Goal: Task Accomplishment & Management: Use online tool/utility

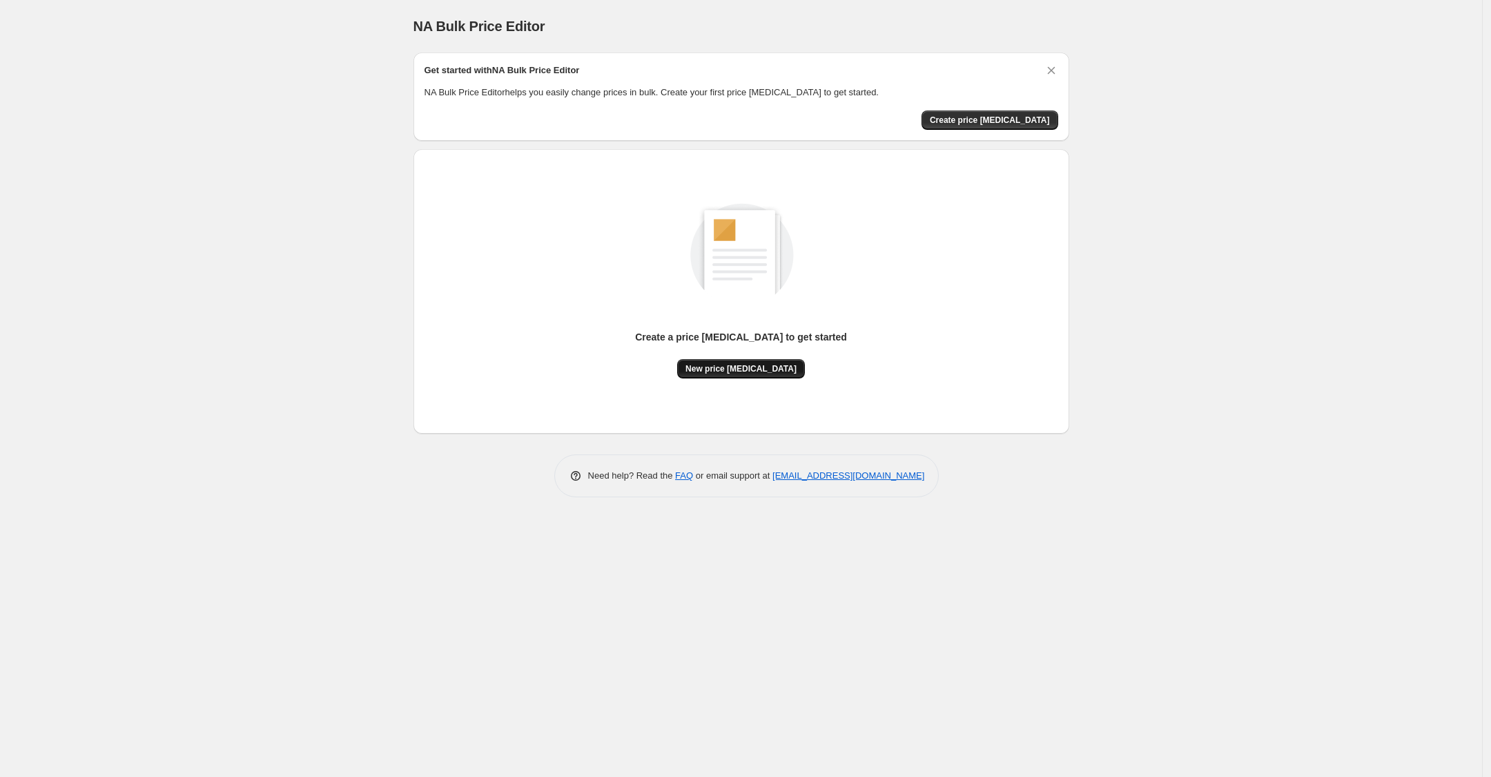
click at [746, 362] on button "New price [MEDICAL_DATA]" at bounding box center [741, 368] width 128 height 19
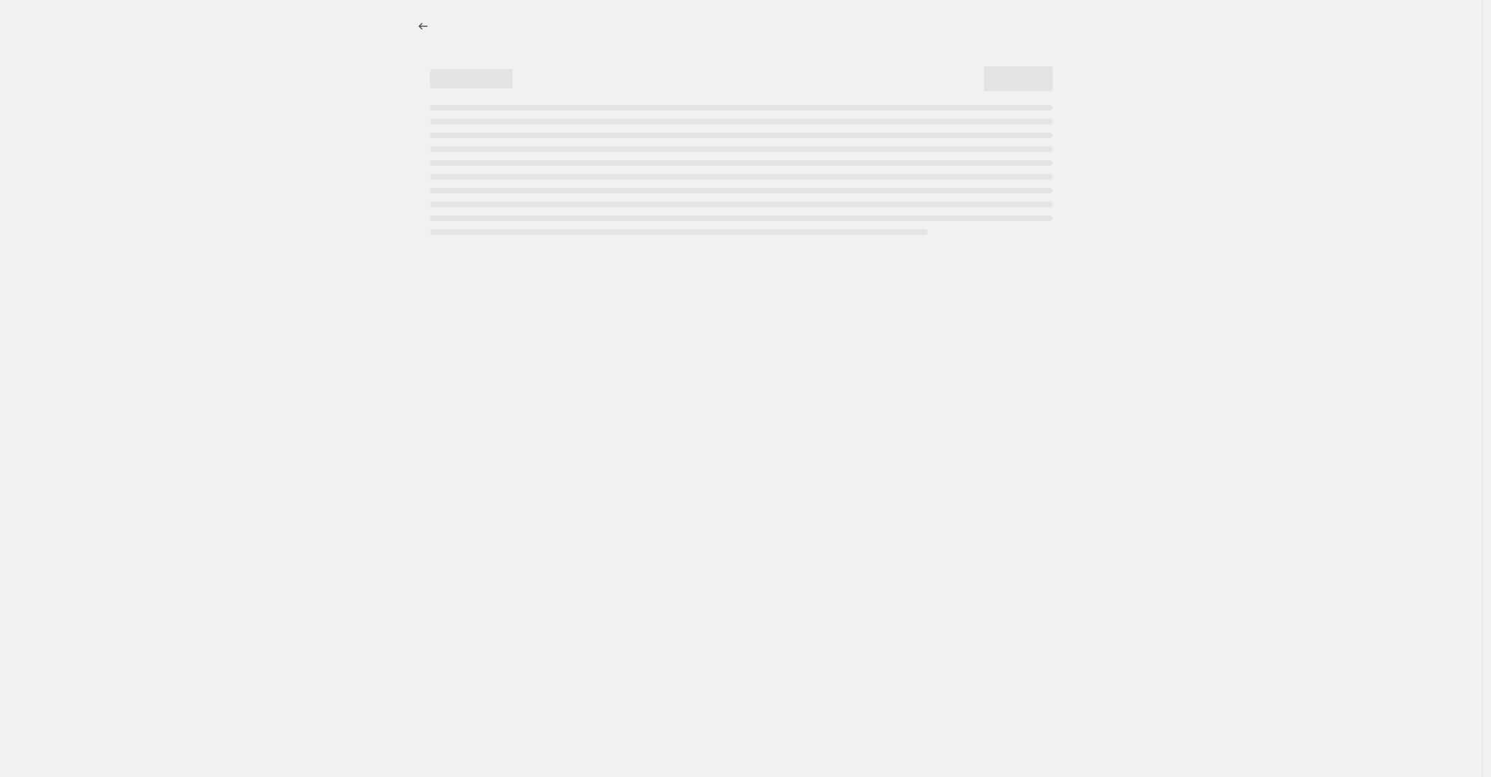
select select "percentage"
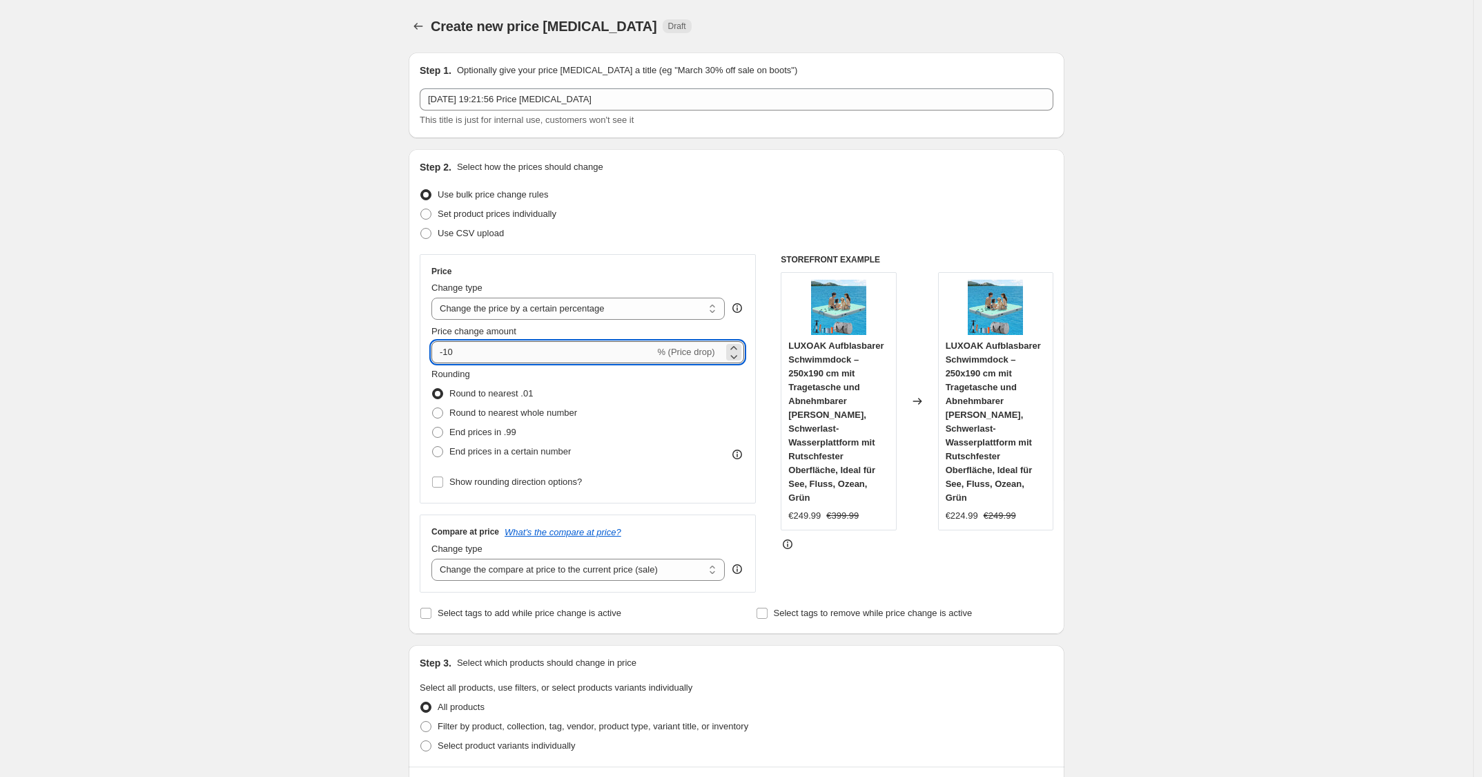
click at [530, 358] on input "-10" at bounding box center [543, 352] width 223 height 22
type input "-1"
type input "-25"
click at [762, 292] on div "Price Change type Change the price to a certain amount Change the price by a ce…" at bounding box center [737, 423] width 634 height 338
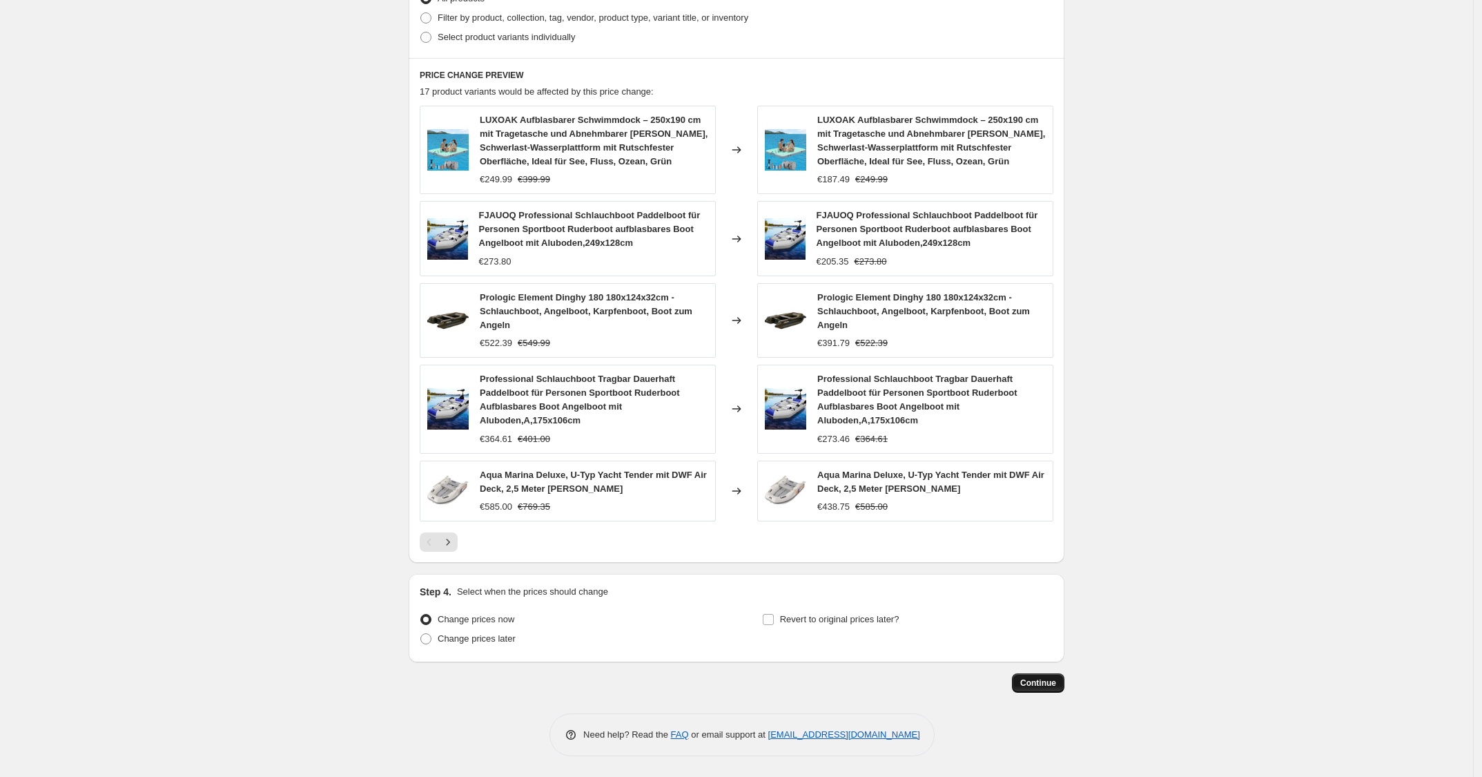
click at [1047, 686] on span "Continue" at bounding box center [1038, 682] width 36 height 11
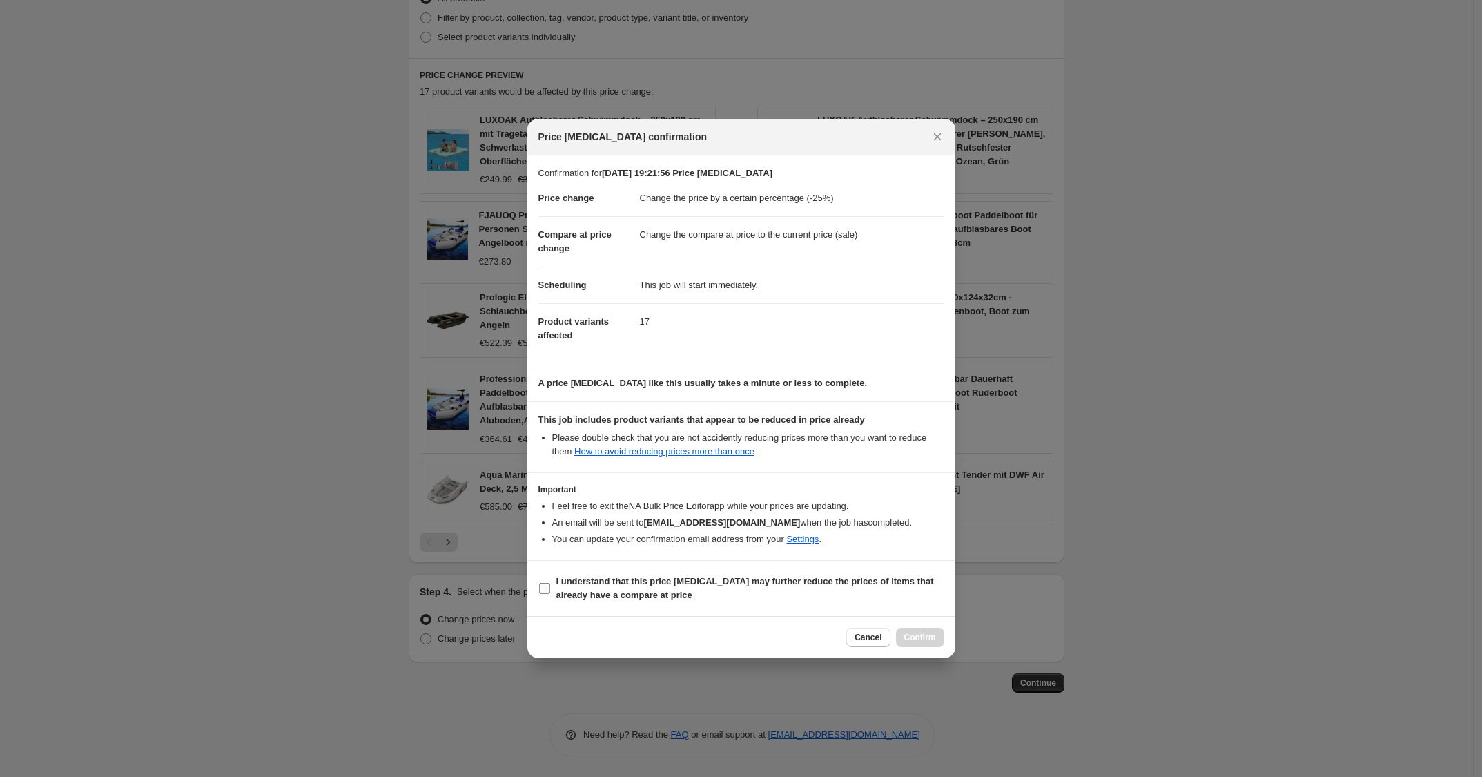
click at [682, 598] on span "I understand that this price [MEDICAL_DATA] may further reduce the prices of it…" at bounding box center [750, 588] width 388 height 28
click at [550, 594] on input "I understand that this price [MEDICAL_DATA] may further reduce the prices of it…" at bounding box center [544, 588] width 11 height 11
checkbox input "true"
click at [927, 636] on span "Confirm" at bounding box center [920, 637] width 32 height 11
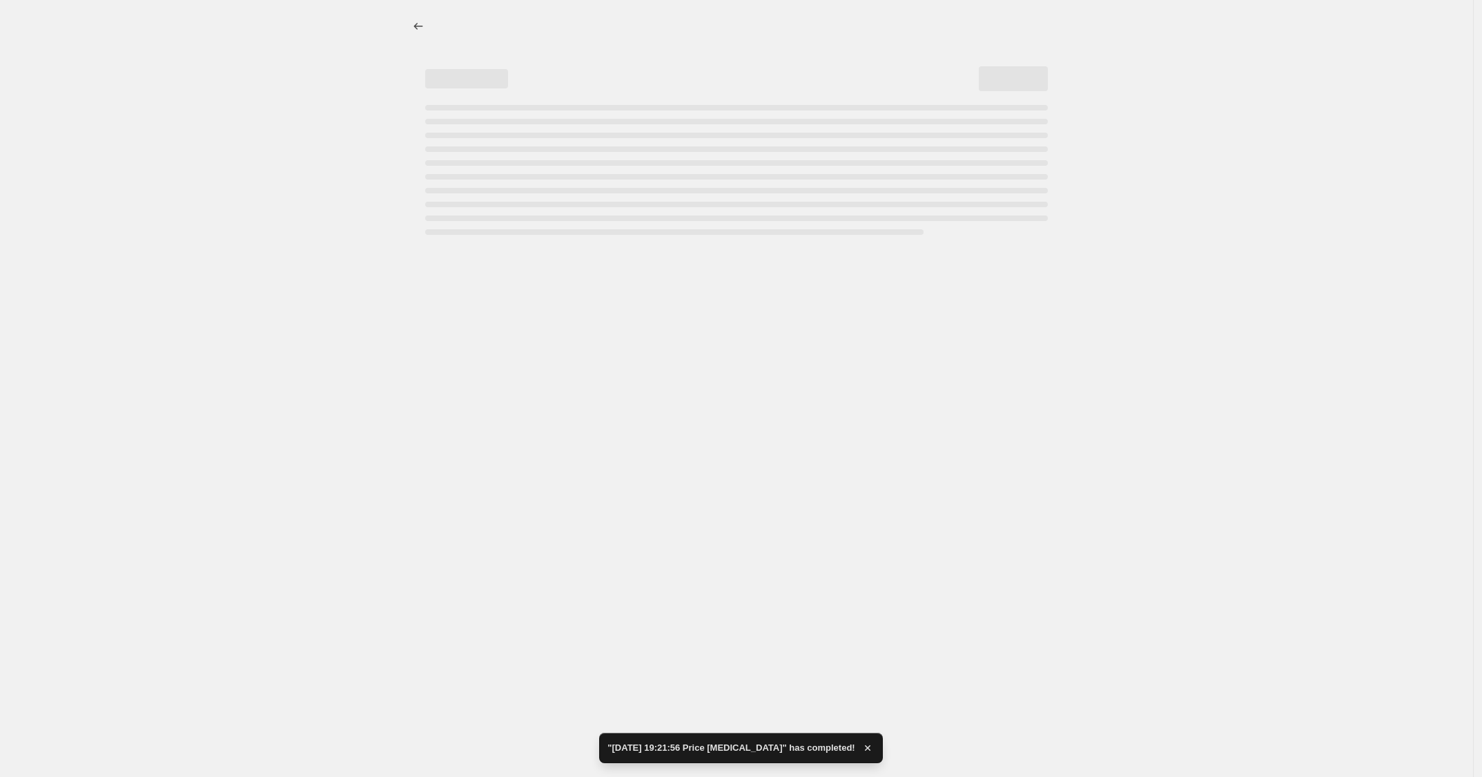
select select "percentage"
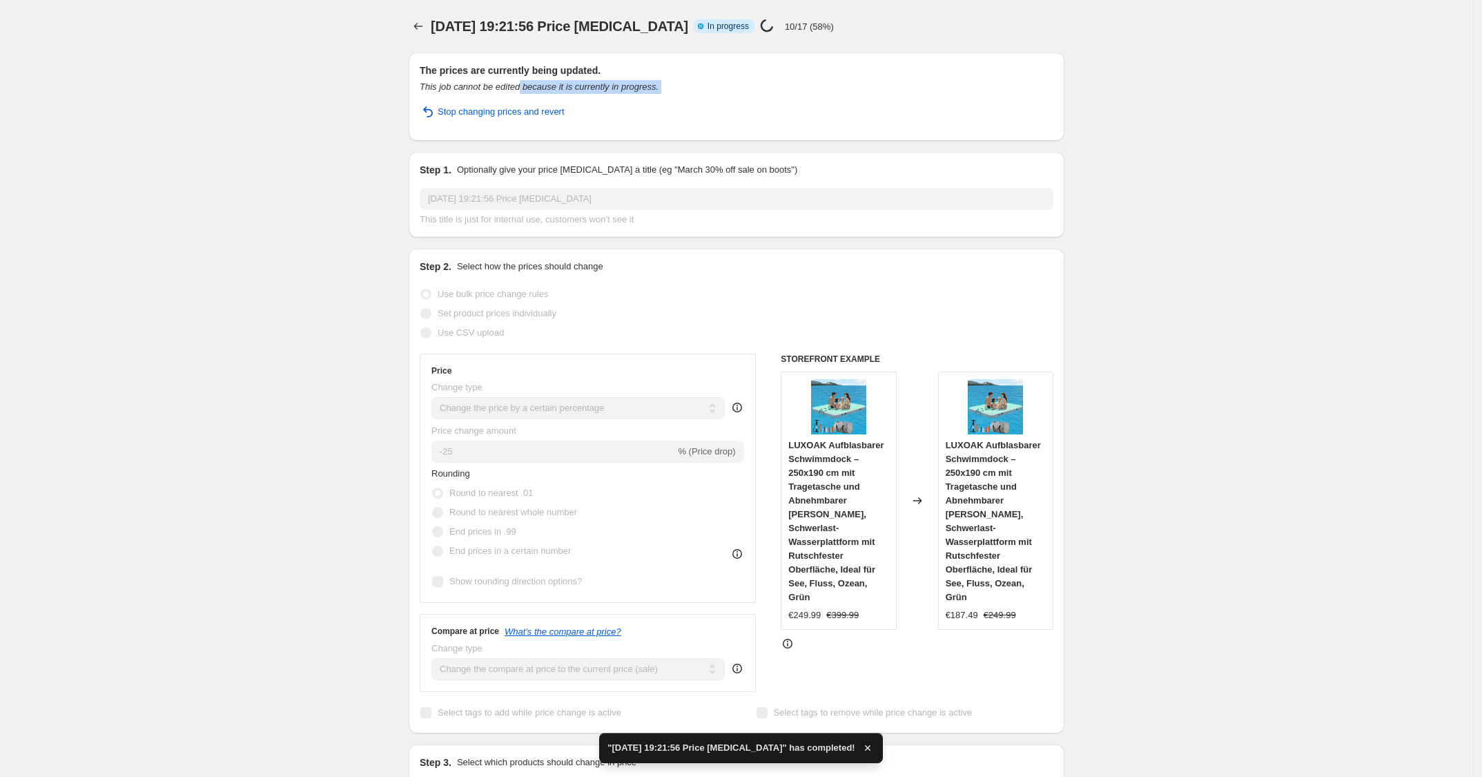
drag, startPoint x: 641, startPoint y: 88, endPoint x: 352, endPoint y: 90, distance: 288.6
